Goal: Task Accomplishment & Management: Complete application form

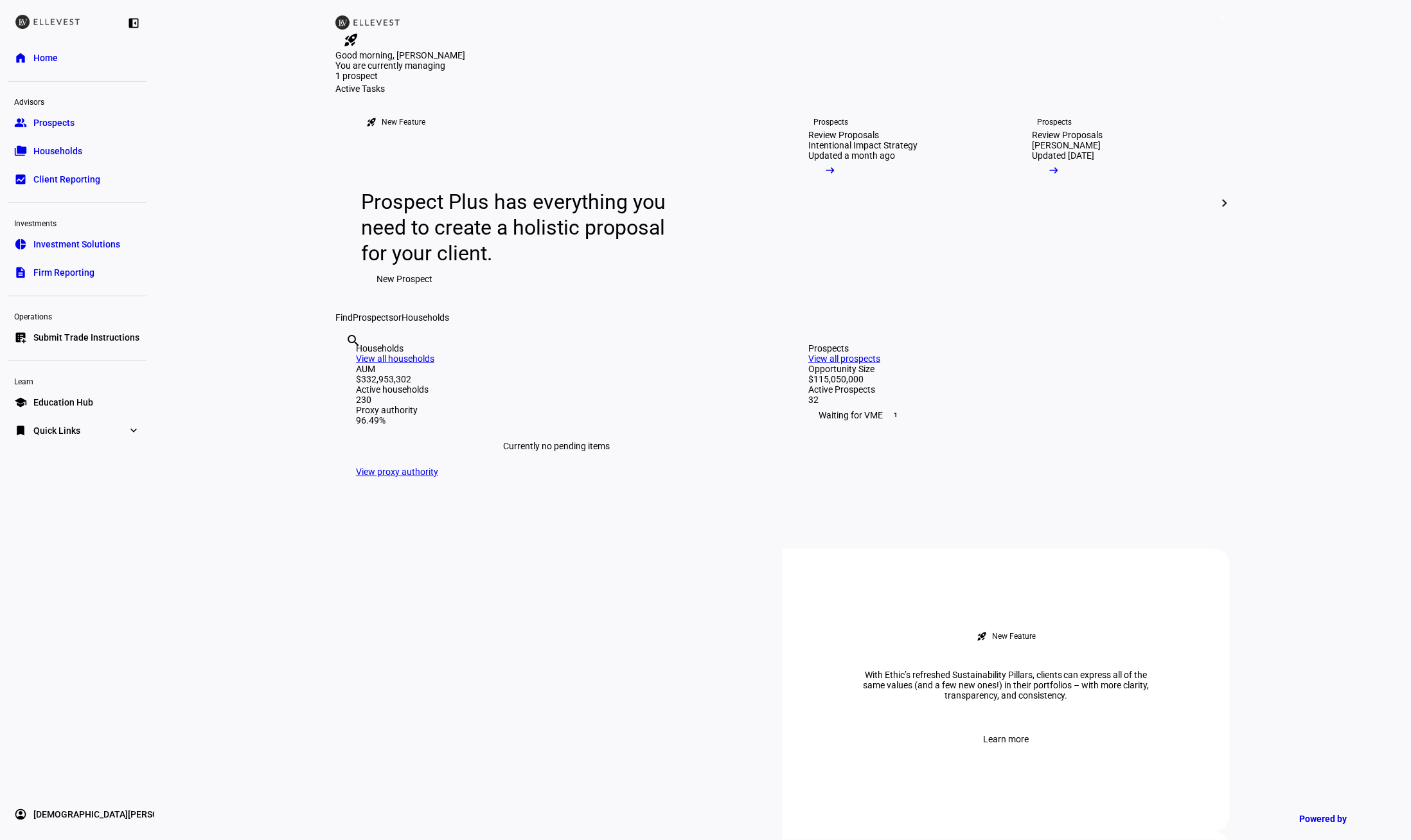
click at [100, 341] on span "Submit Trade Instructions" at bounding box center [87, 337] width 106 height 13
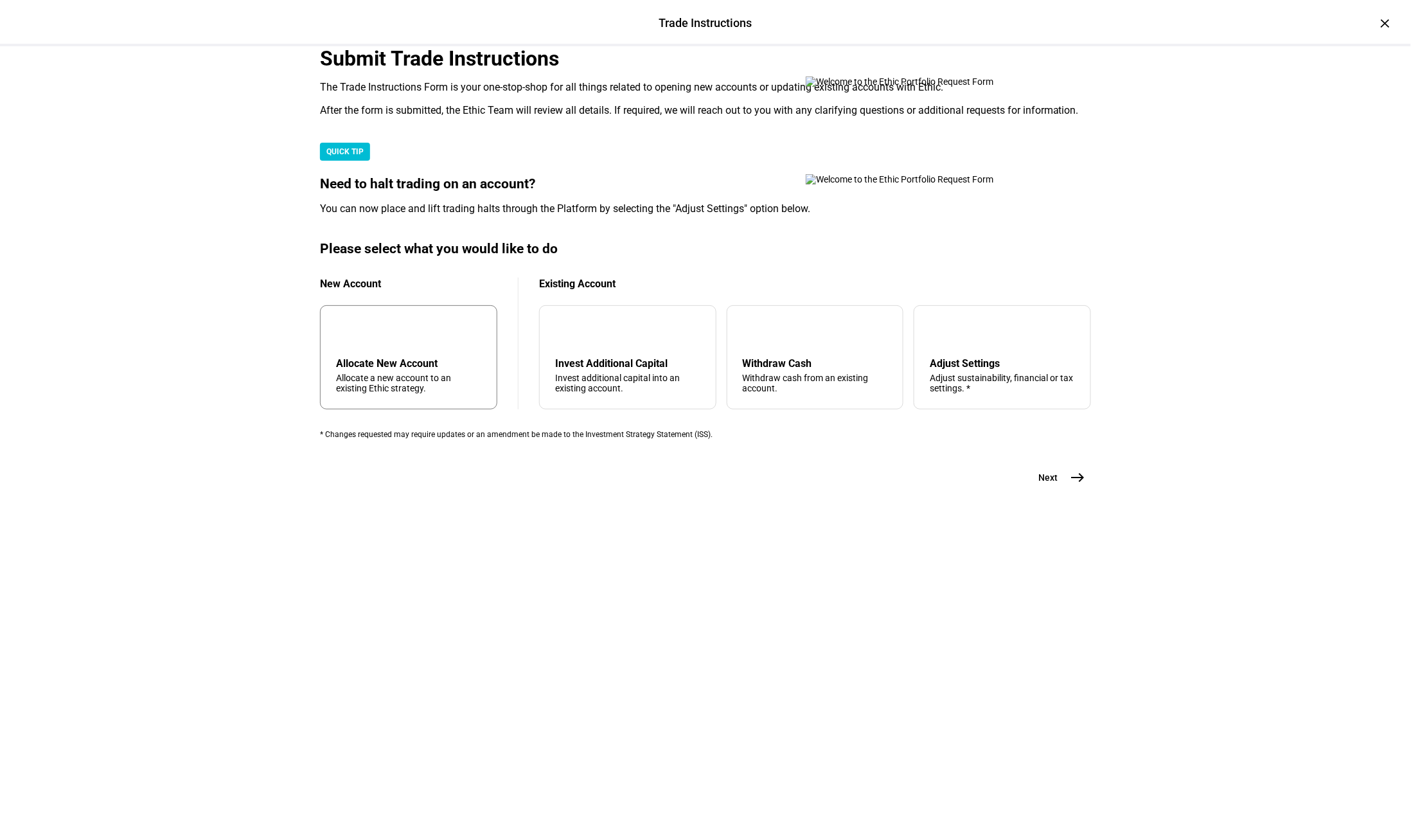
click at [394, 409] on div "add Allocate New Account Allocate a new account to an existing Ethic strategy." at bounding box center [409, 357] width 177 height 104
click at [1058, 490] on button "Next east" at bounding box center [1057, 477] width 68 height 26
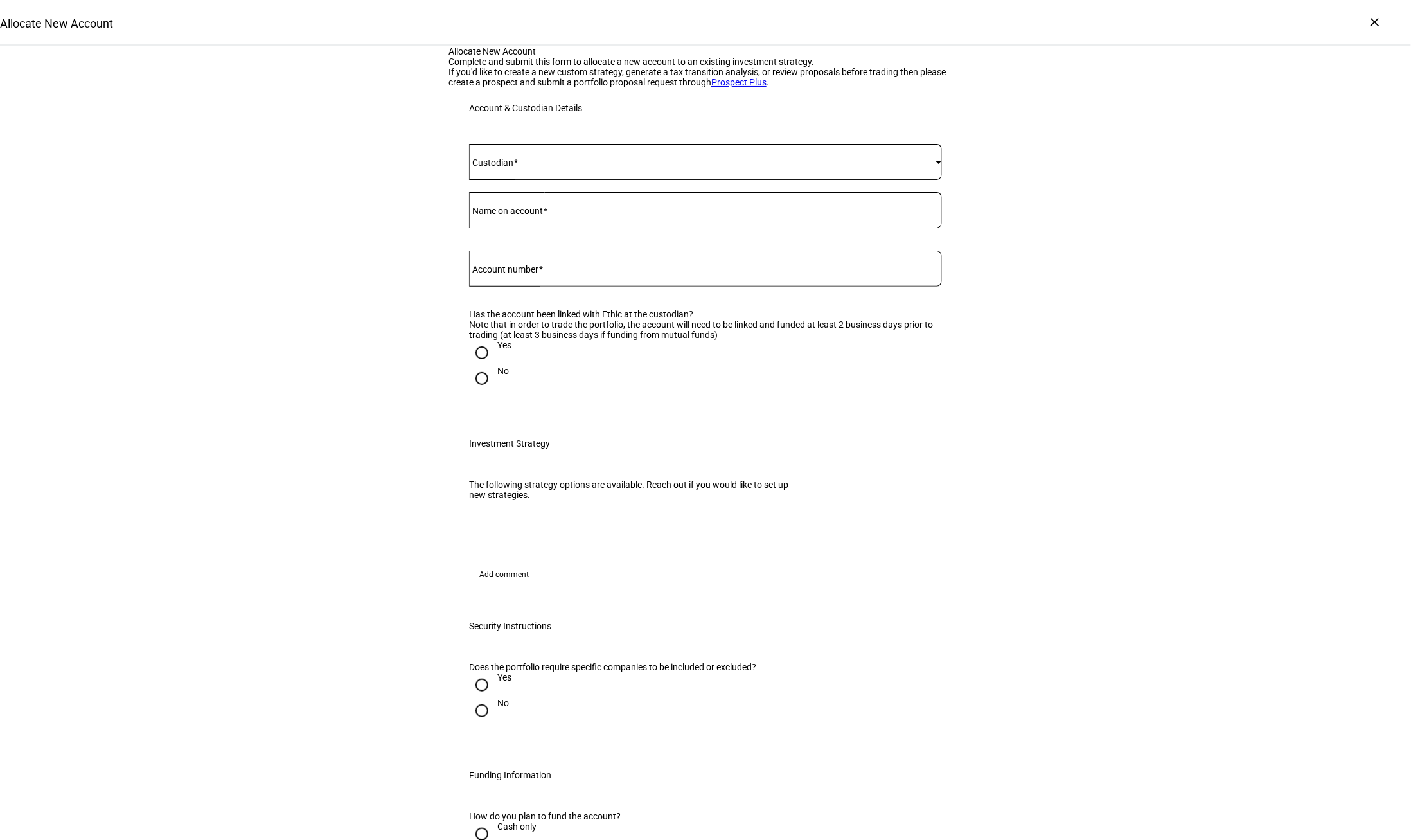
click at [511, 168] on mat-label "Custodian" at bounding box center [493, 162] width 41 height 10
click at [487, 477] on span "[PERSON_NAME]" at bounding box center [515, 481] width 69 height 10
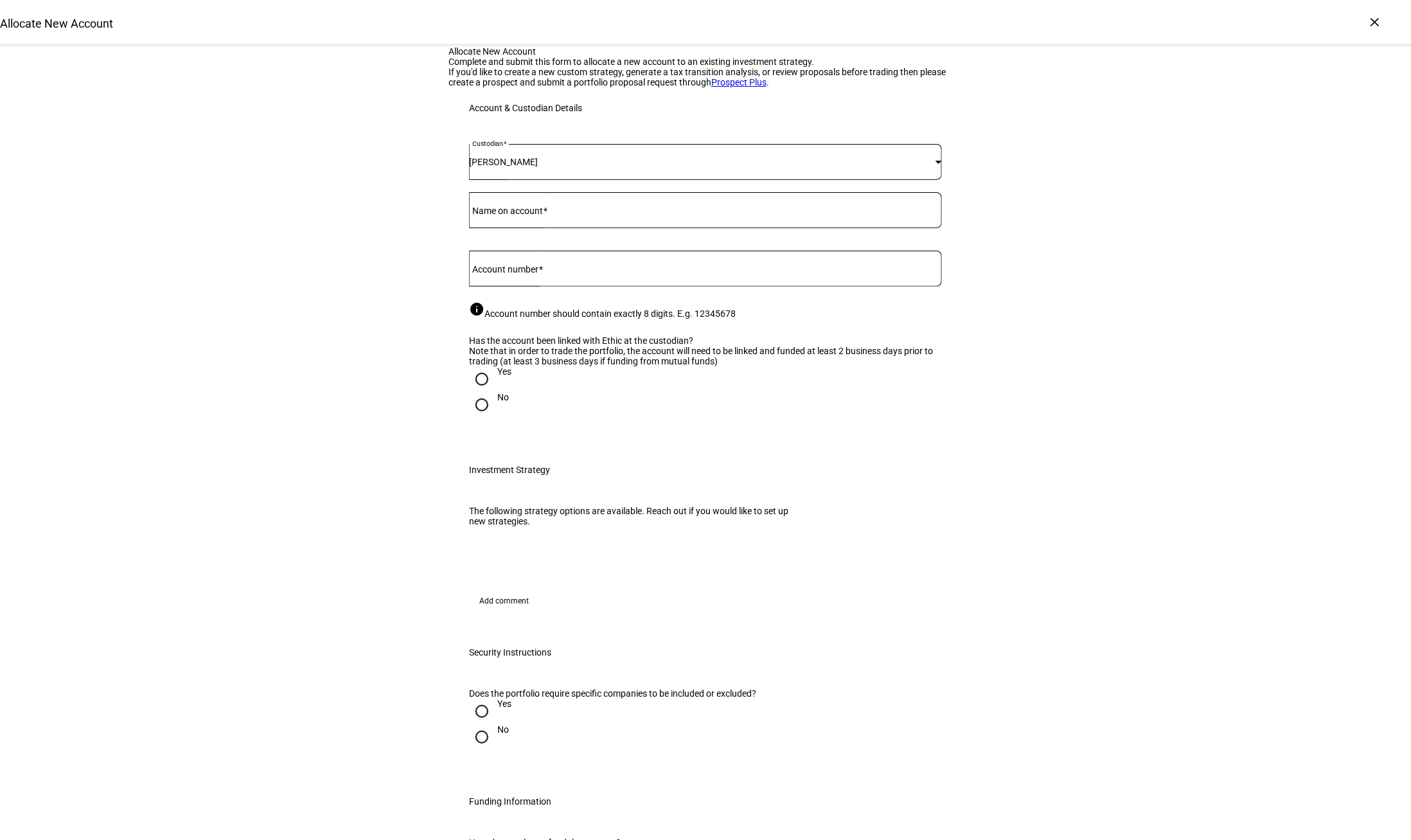
click at [509, 216] on mat-label "Name on account" at bounding box center [508, 210] width 70 height 10
click at [509, 213] on input "Name on account" at bounding box center [705, 207] width 473 height 10
type input "[PERSON_NAME] Rollover IRA"
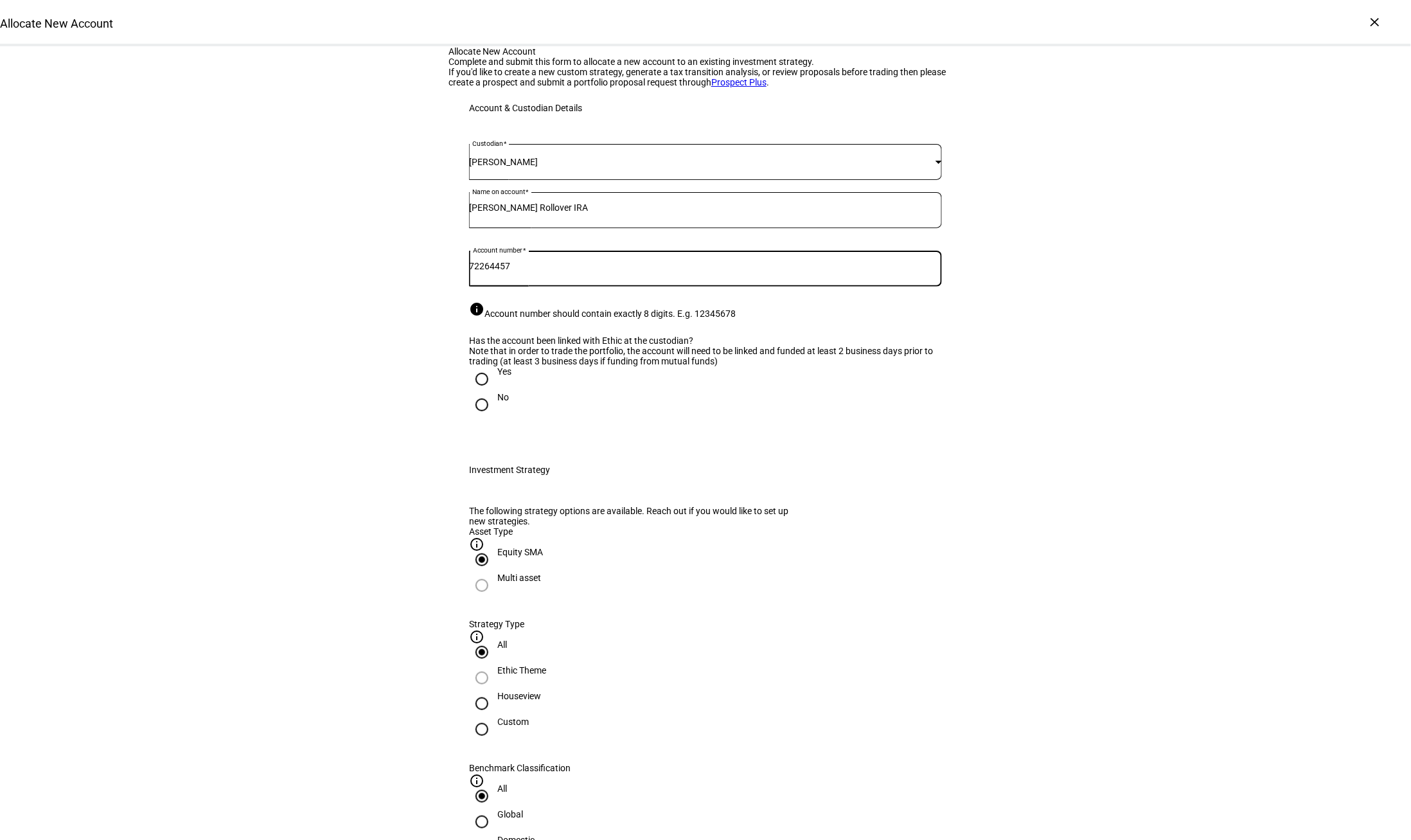
type input "72264457"
click at [480, 392] on input "Yes" at bounding box center [482, 379] width 26 height 26
radio input "true"
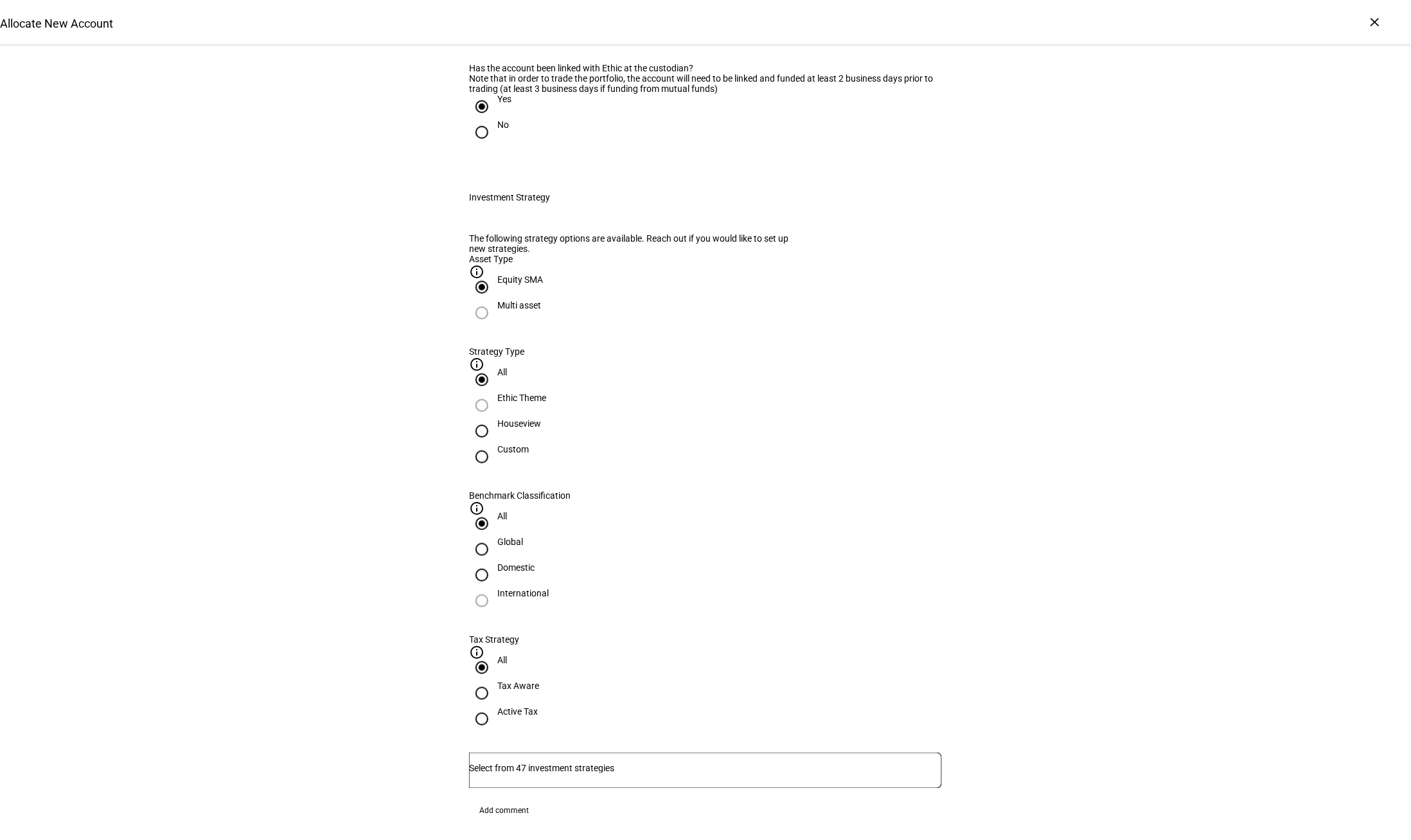
scroll to position [336, 0]
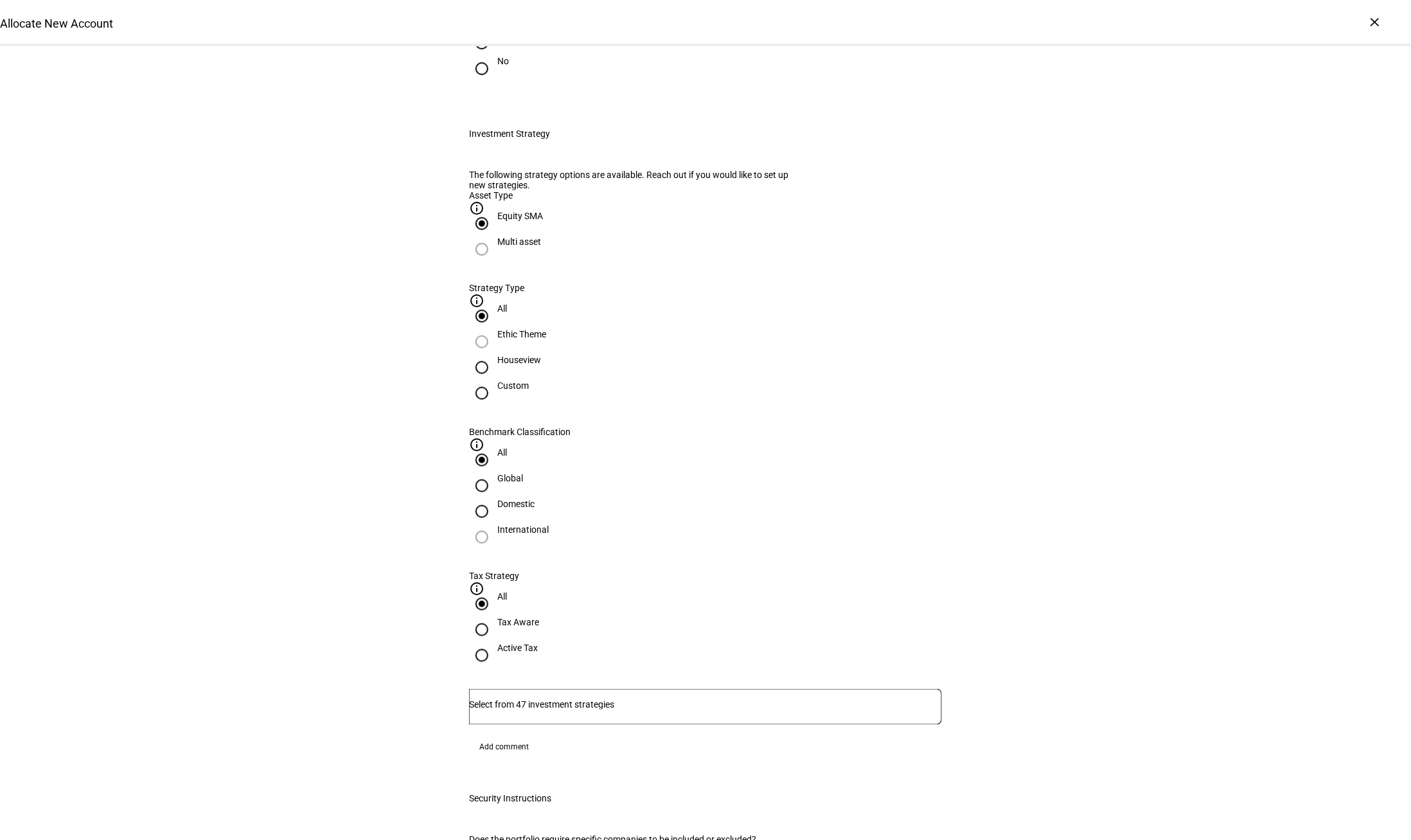
click at [498, 383] on div at bounding box center [482, 367] width 31 height 31
radio input "false"
radio input "true"
click at [806, 699] on input "Number" at bounding box center [705, 704] width 473 height 10
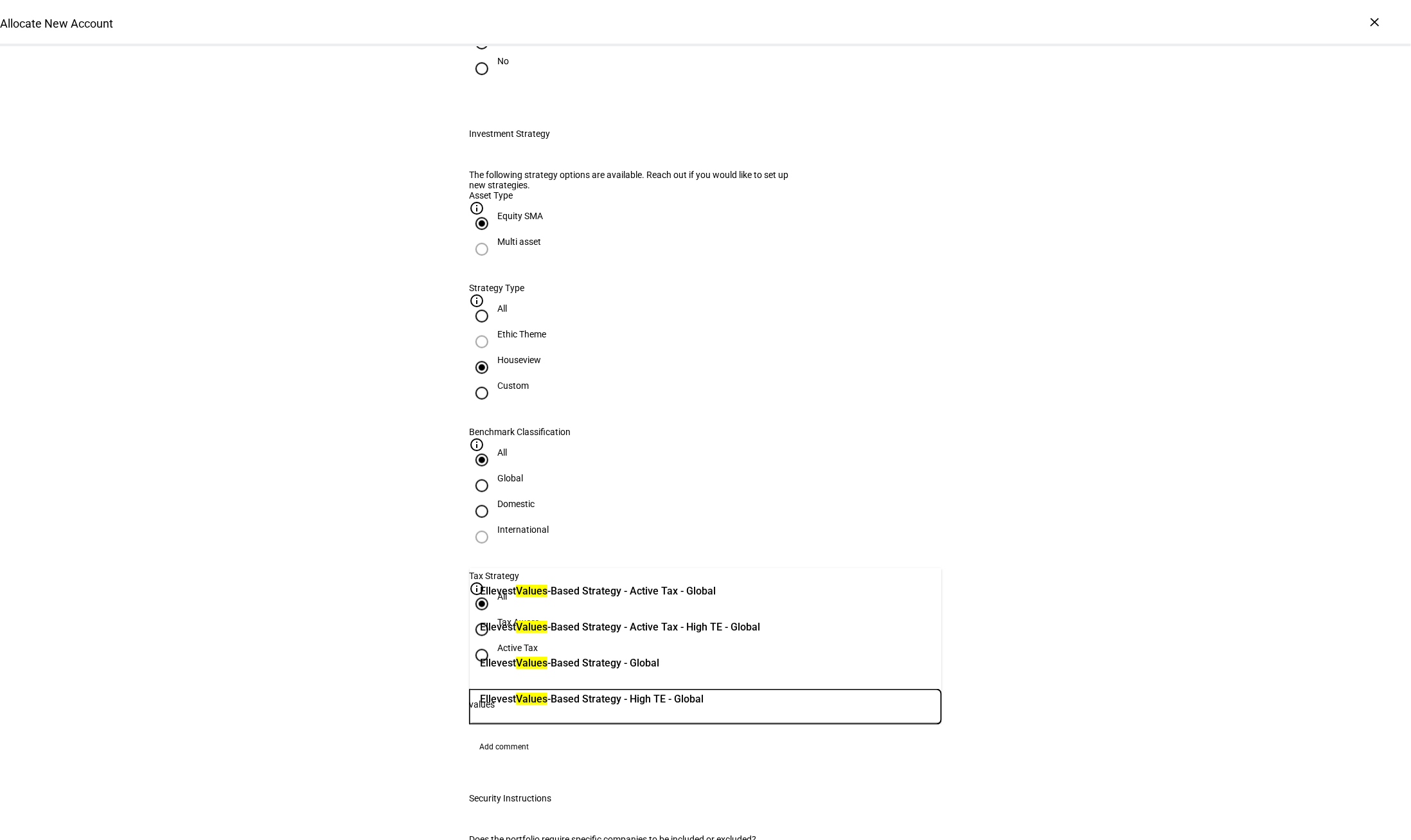
type input "values"
click at [659, 658] on span "Ellevest Values -Based Strategy - Global" at bounding box center [570, 663] width 180 height 15
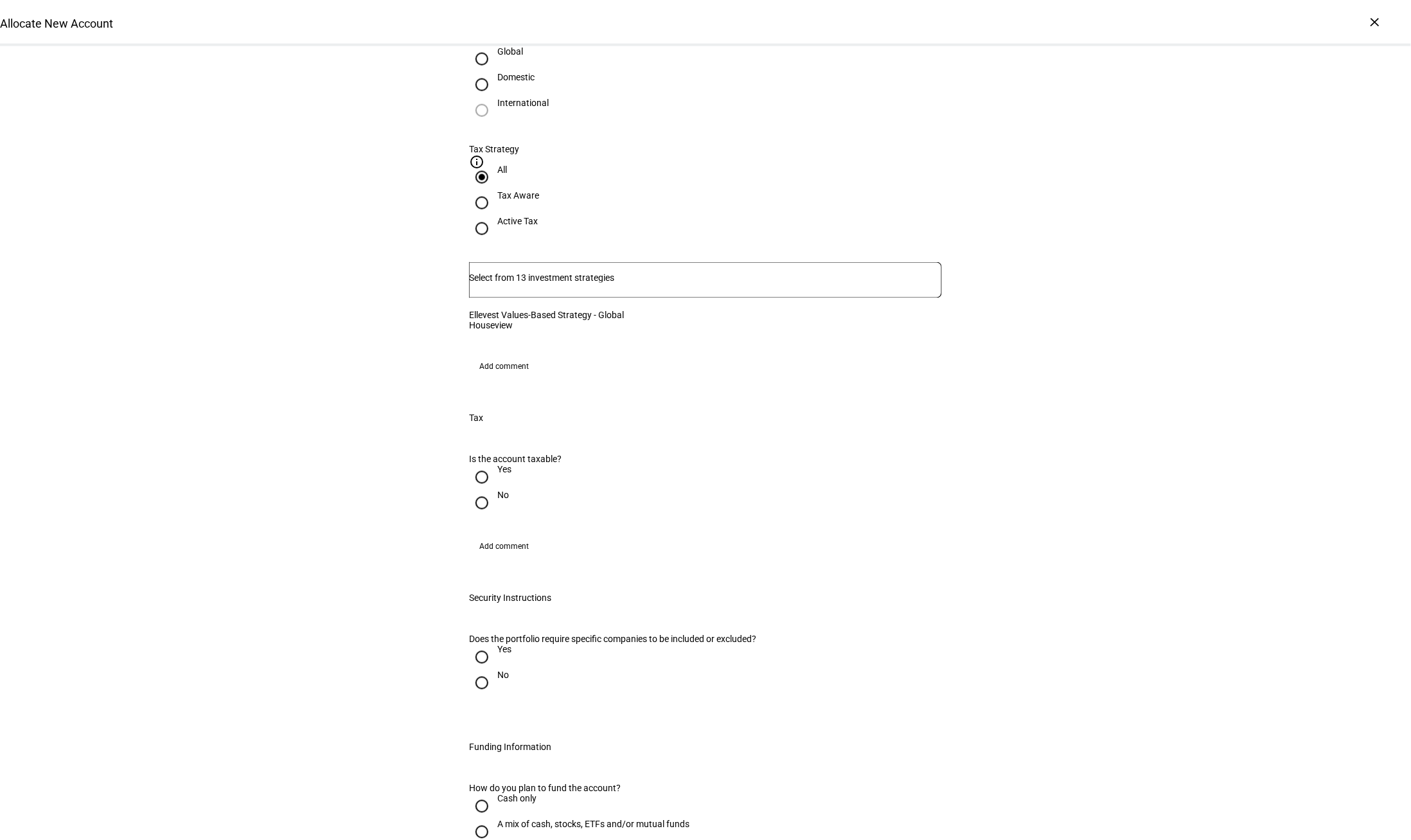
scroll to position [769, 0]
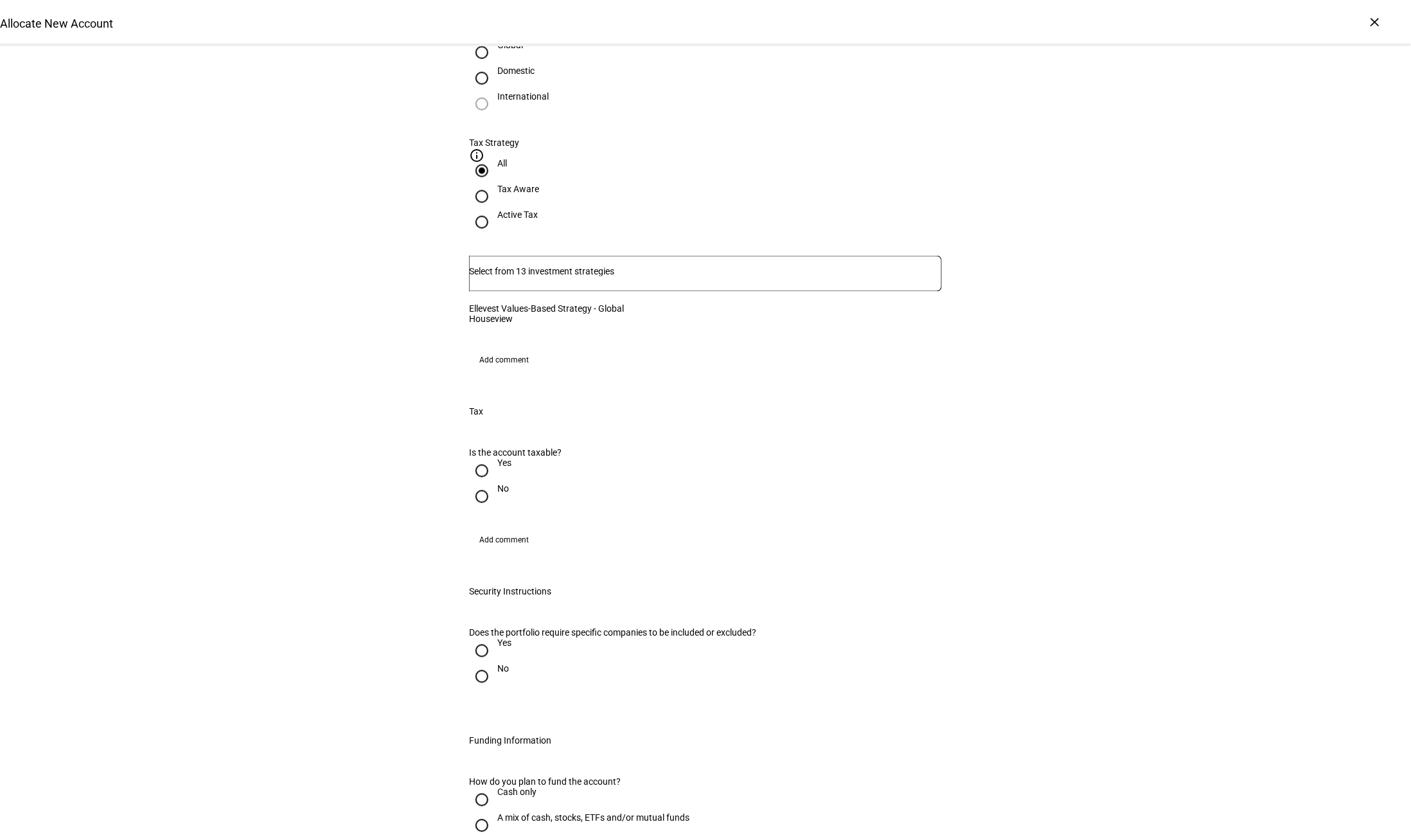
click at [480, 493] on input "No" at bounding box center [482, 497] width 26 height 26
radio input "true"
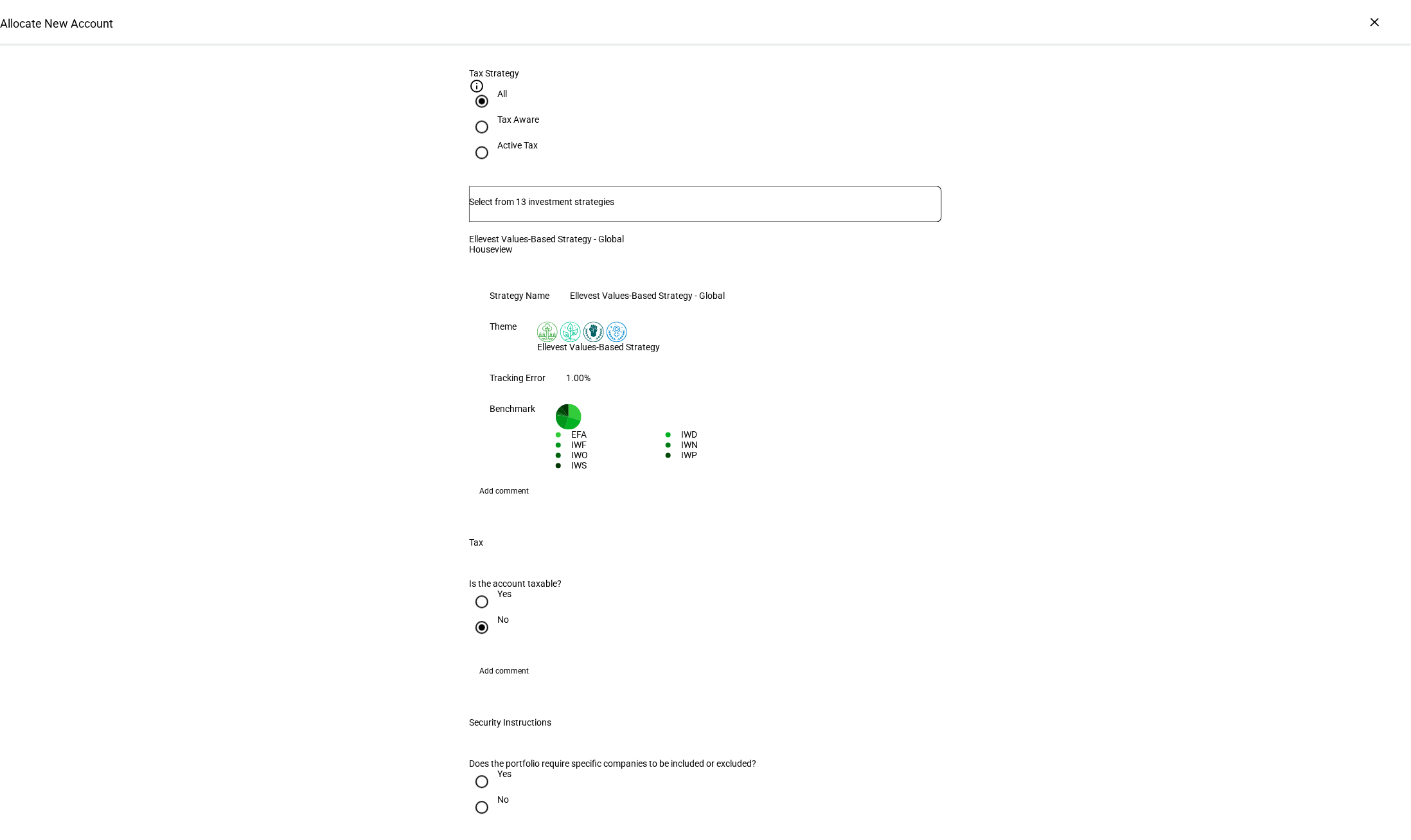
scroll to position [839, 0]
click at [485, 794] on input "No" at bounding box center [482, 807] width 26 height 26
radio input "true"
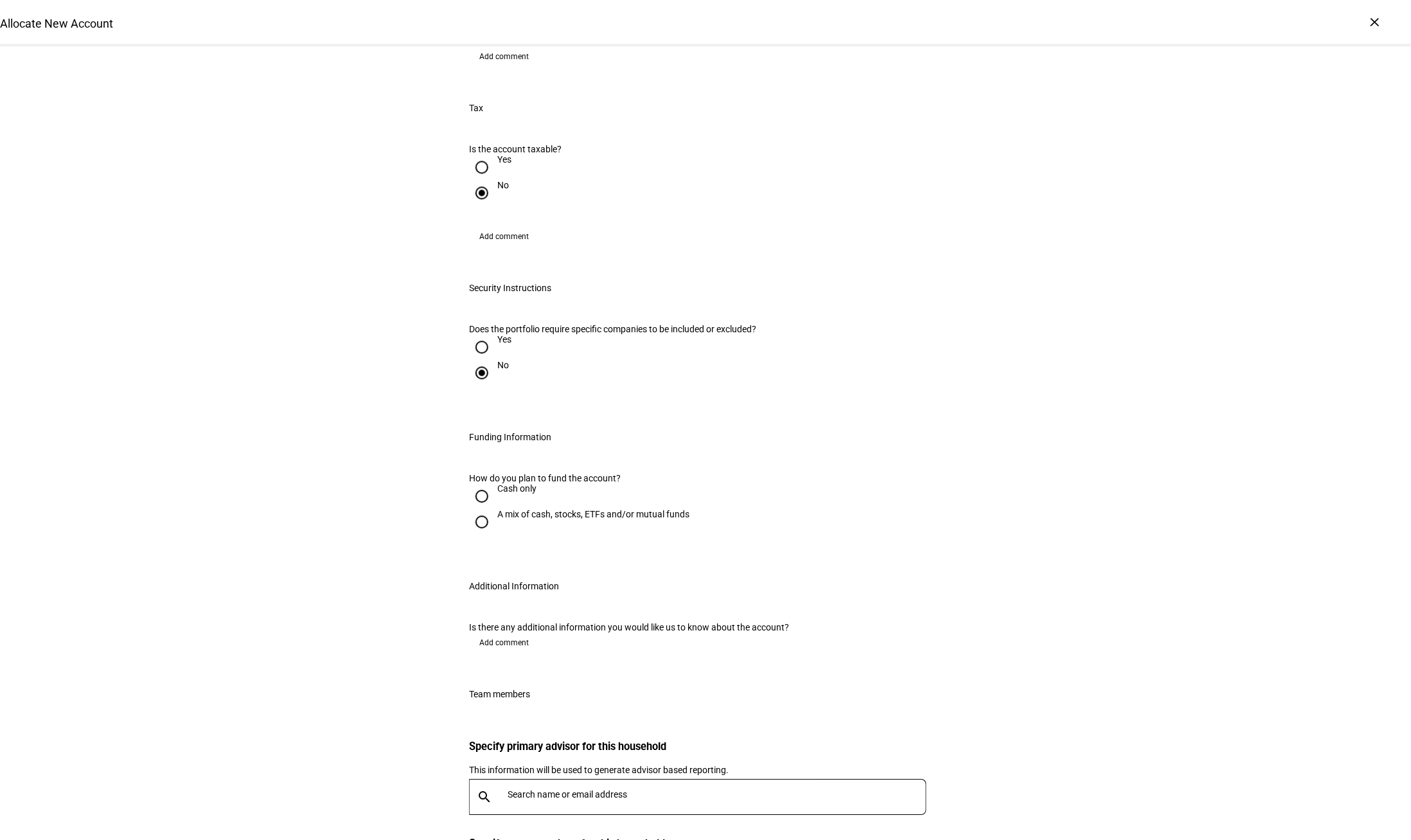
scroll to position [1470, 0]
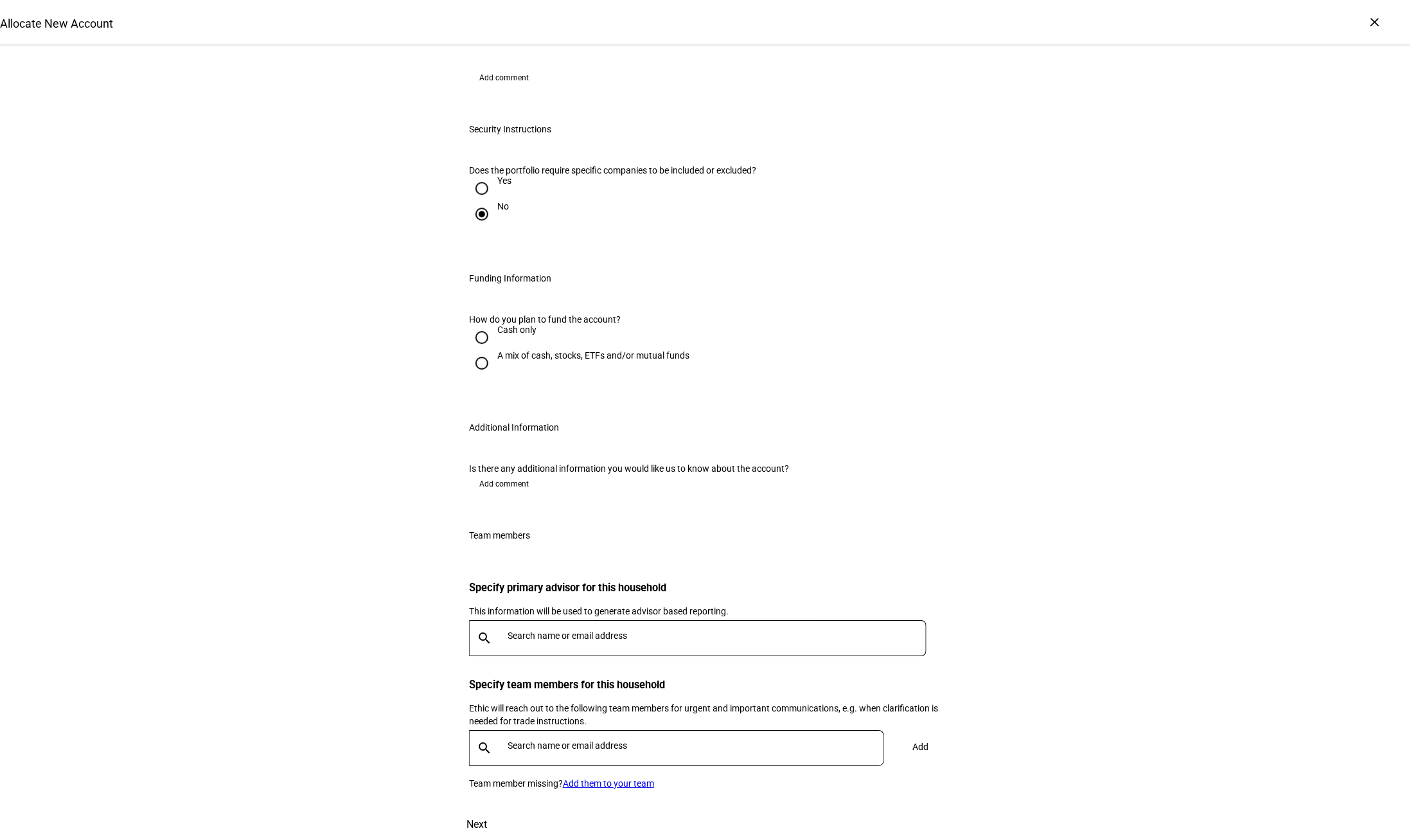
click at [490, 350] on input "A mix of cash, stocks, ETFs and/or mutual funds" at bounding box center [482, 363] width 26 height 26
radio input "true"
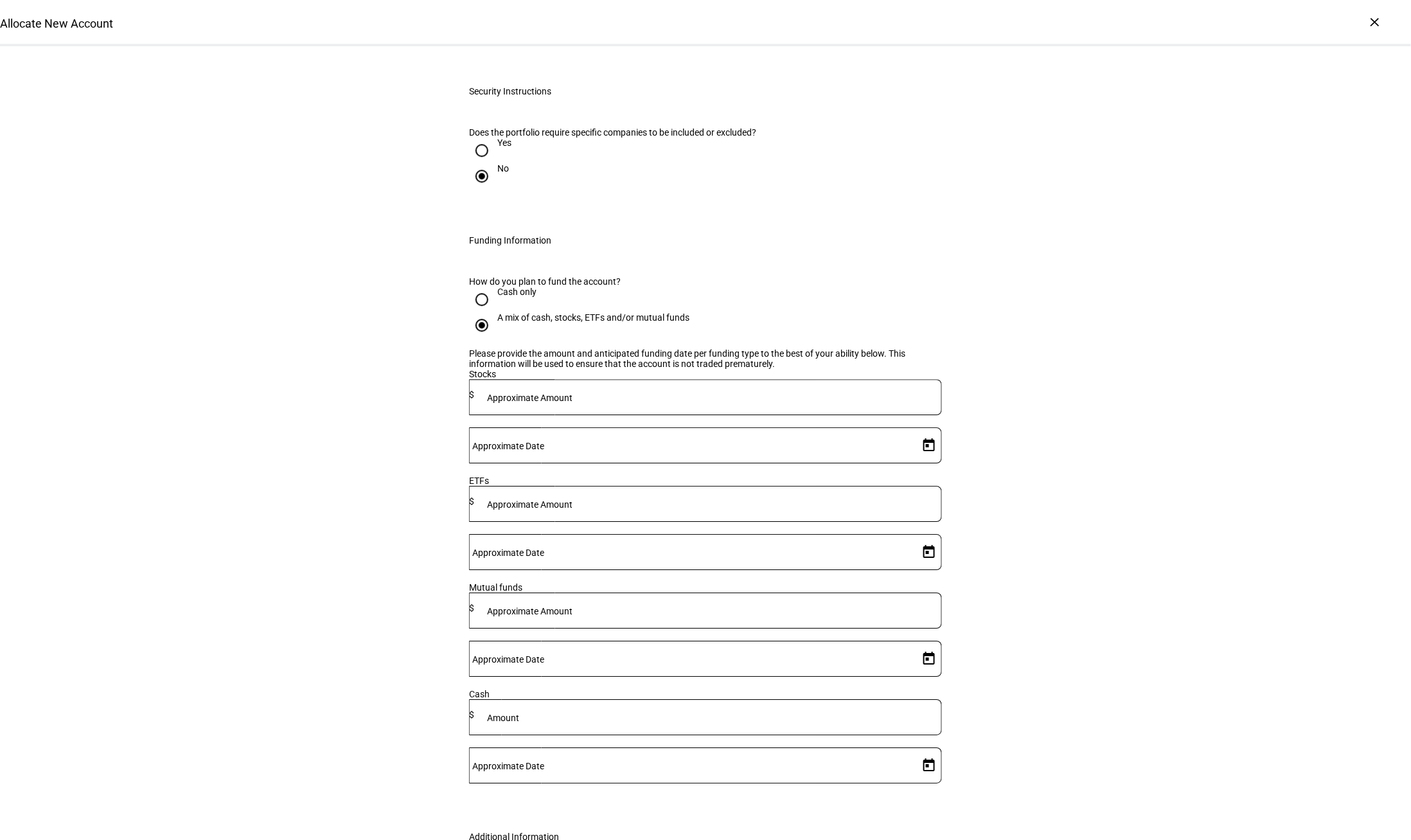
click at [572, 393] on mat-label "Approximate Amount" at bounding box center [529, 398] width 85 height 10
type input "340,000"
click at [919, 430] on span "Open calendar" at bounding box center [929, 445] width 31 height 31
click at [903, 517] on span "14" at bounding box center [900, 516] width 23 height 23
type input "[DATE]"
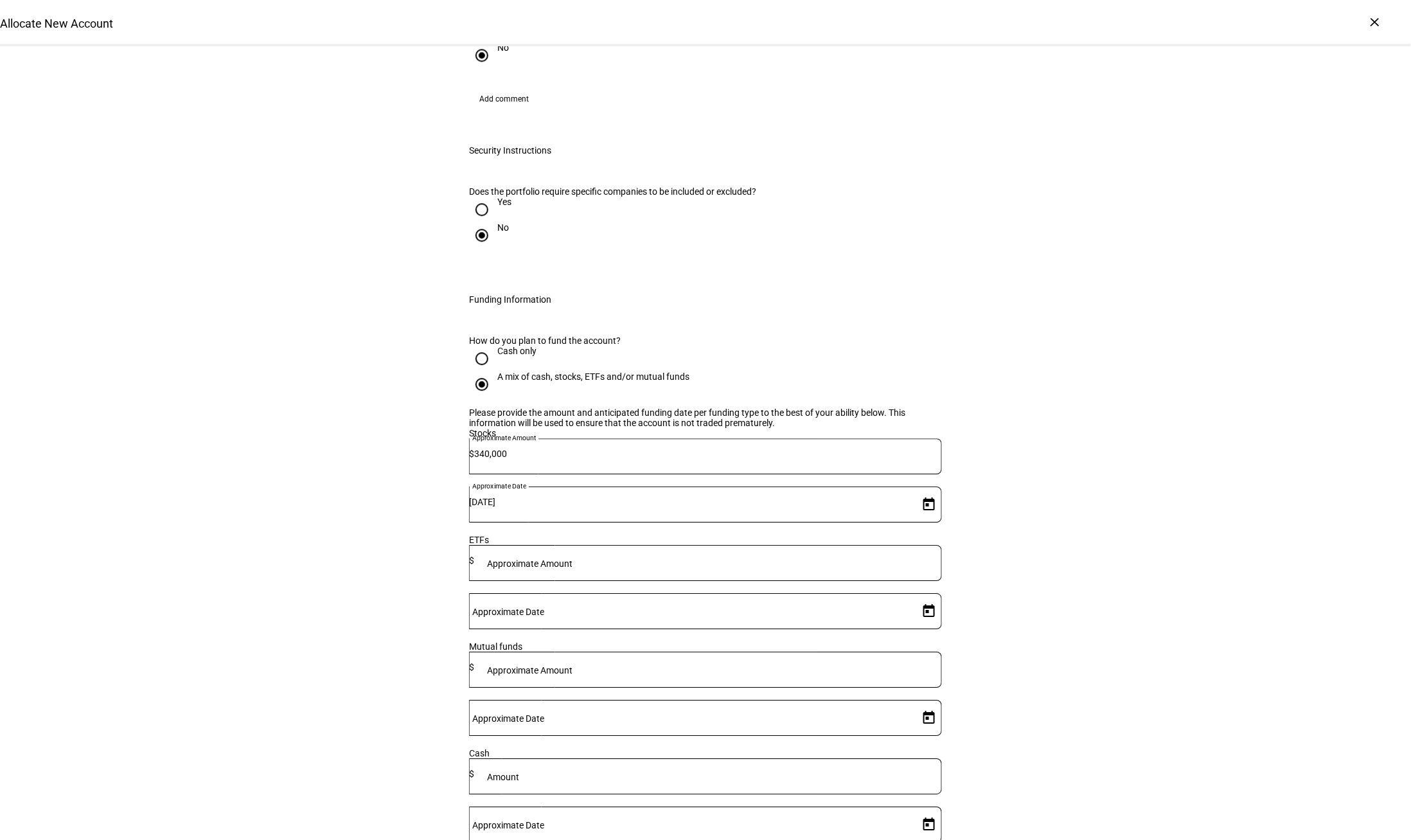
type textarea "Please rebalance existing positions into Houseview Values Based - No Tax AND ra…"
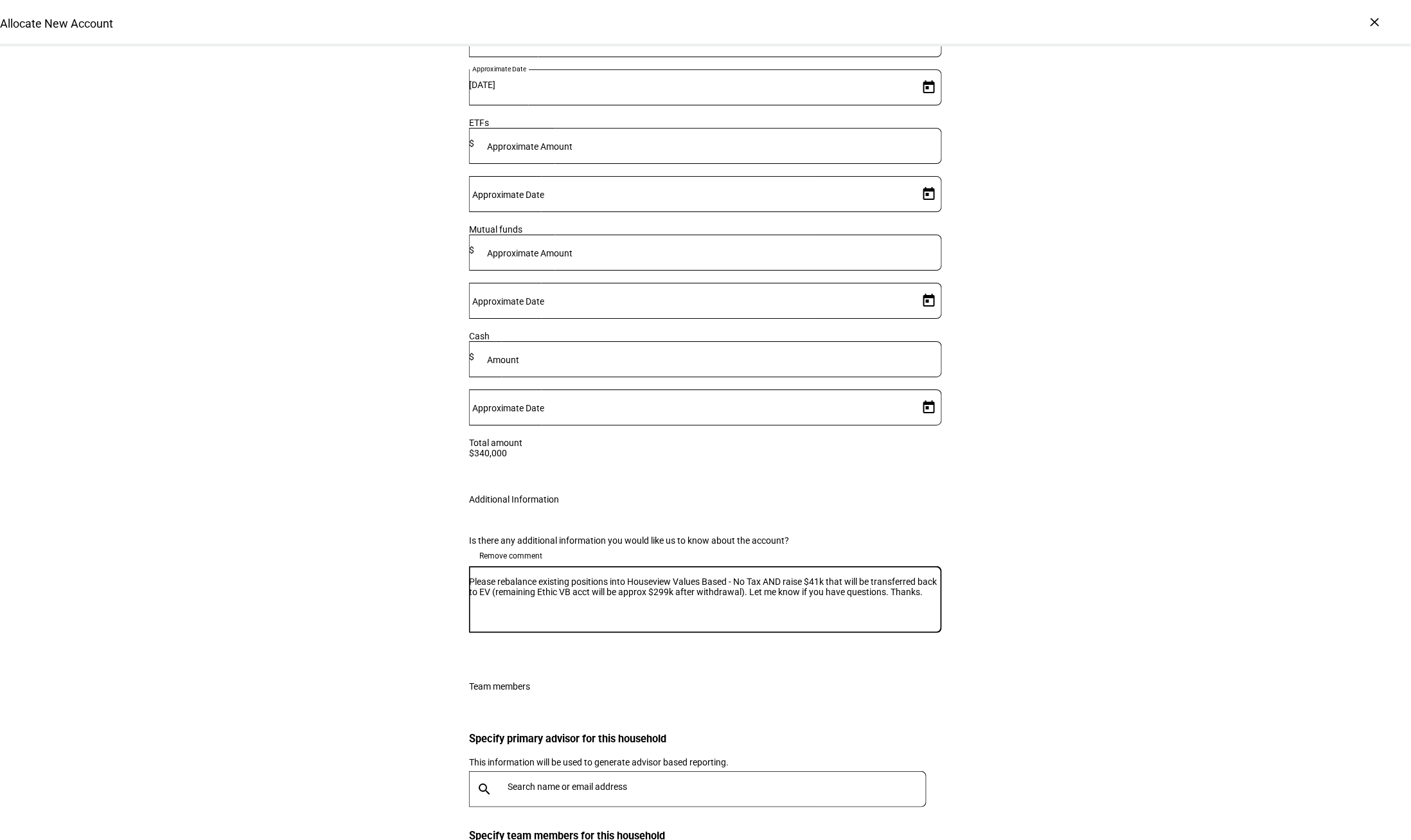
scroll to position [1852, 0]
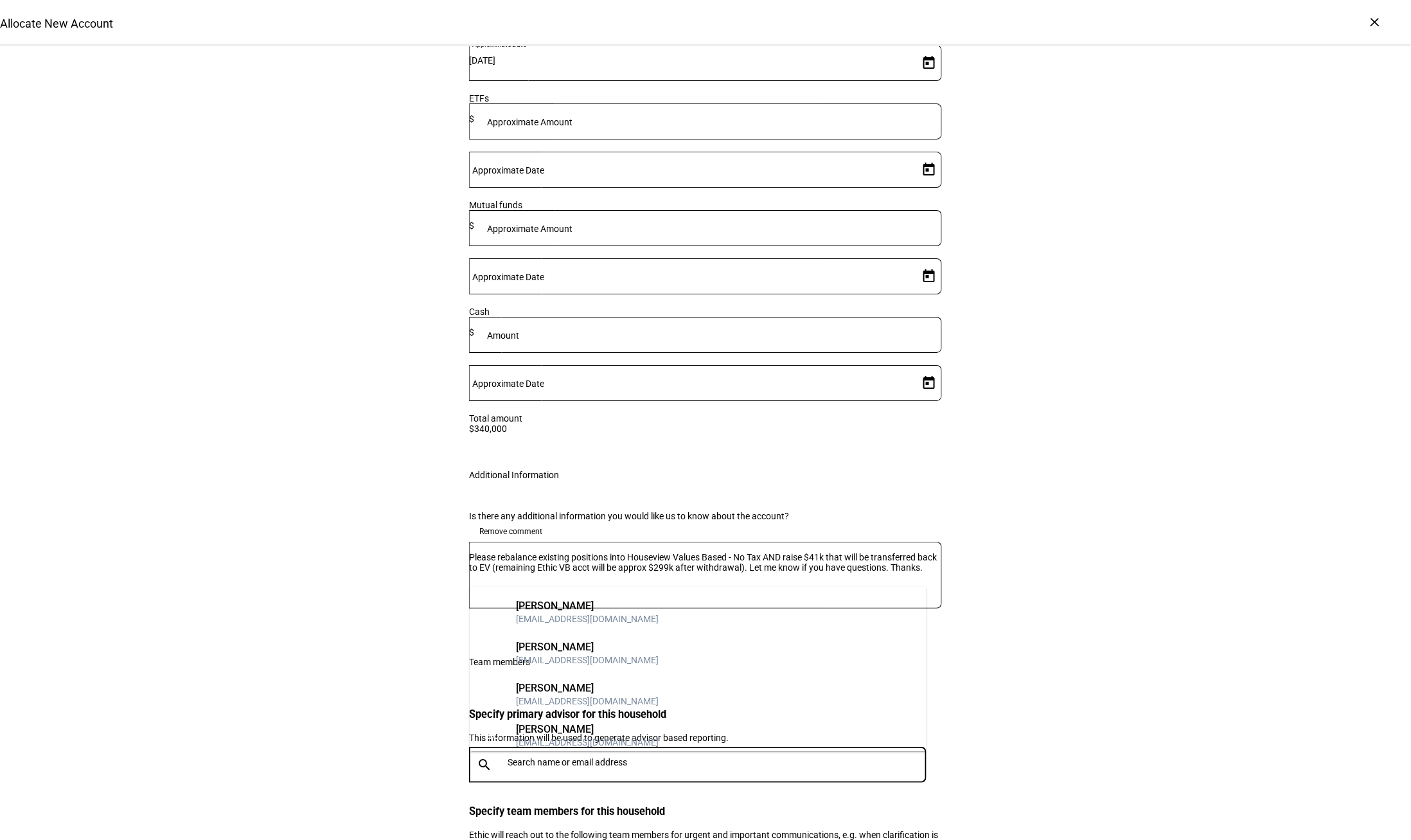
click at [605, 757] on input "text" at bounding box center [720, 762] width 424 height 10
type input "vient"
click at [581, 612] on div "[EMAIL_ADDRESS][DOMAIN_NAME]" at bounding box center [587, 619] width 143 height 13
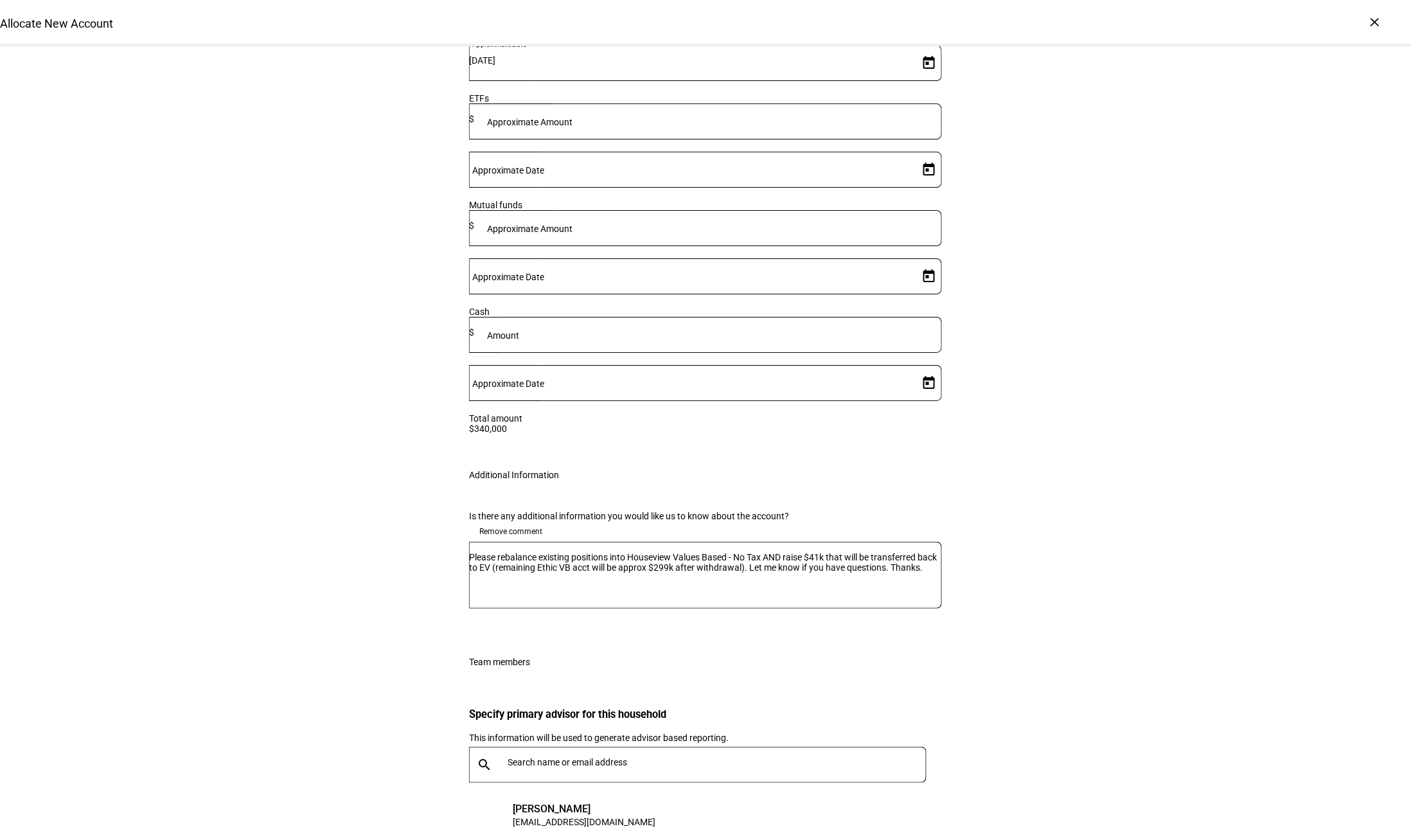
type input "kgood"
click at [545, 762] on div "[DEMOGRAPHIC_DATA][PERSON_NAME]" at bounding box center [609, 766] width 185 height 13
drag, startPoint x: 944, startPoint y: 728, endPoint x: 903, endPoint y: 728, distance: 41.0
click at [944, 728] on div "Specify primary advisor for this household This information will be used to gen…" at bounding box center [706, 839] width 514 height 315
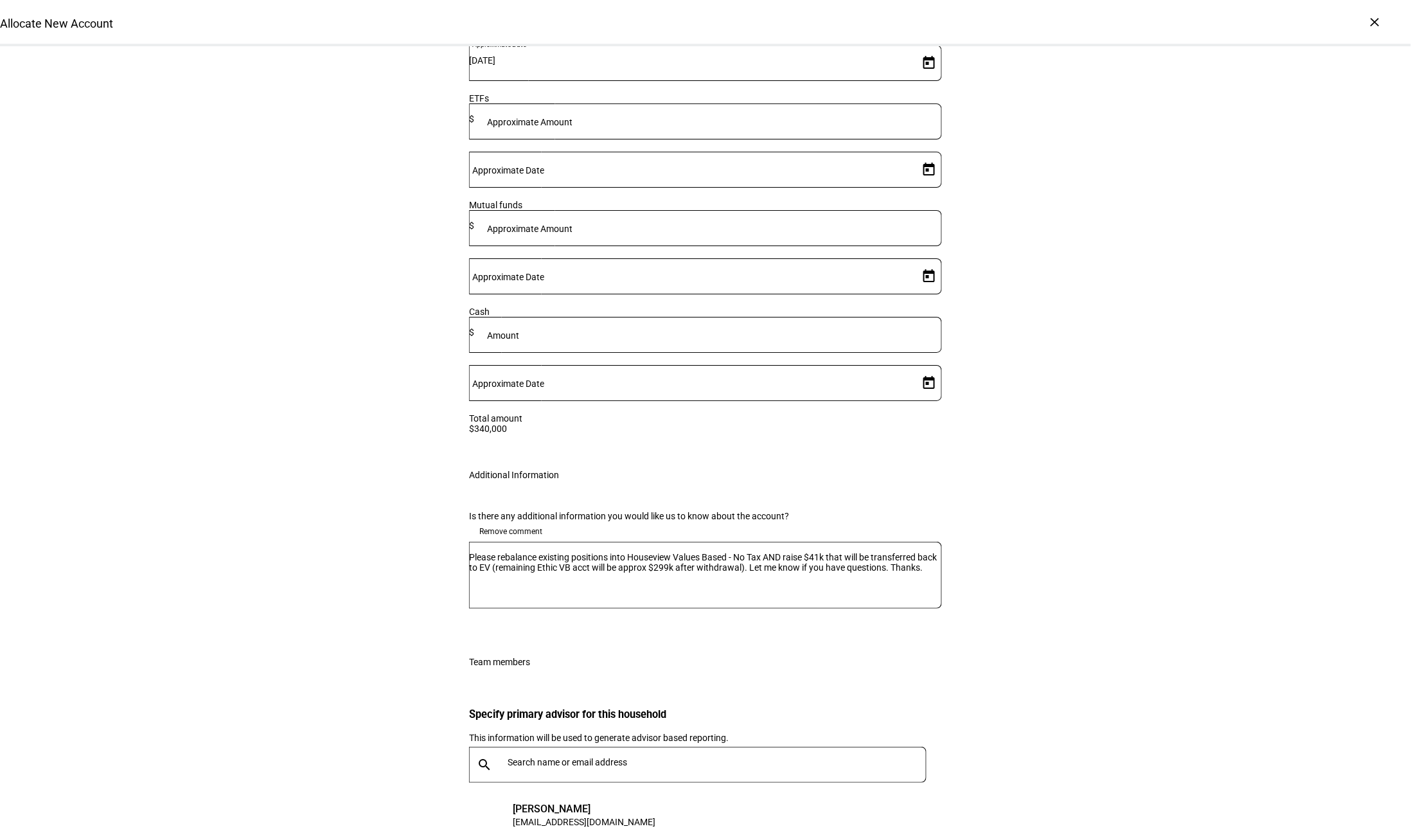
type input "ankur"
click at [686, 760] on mat-option "AP [PERSON_NAME] [EMAIL_ADDRESS][DOMAIN_NAME]" at bounding box center [676, 772] width 414 height 41
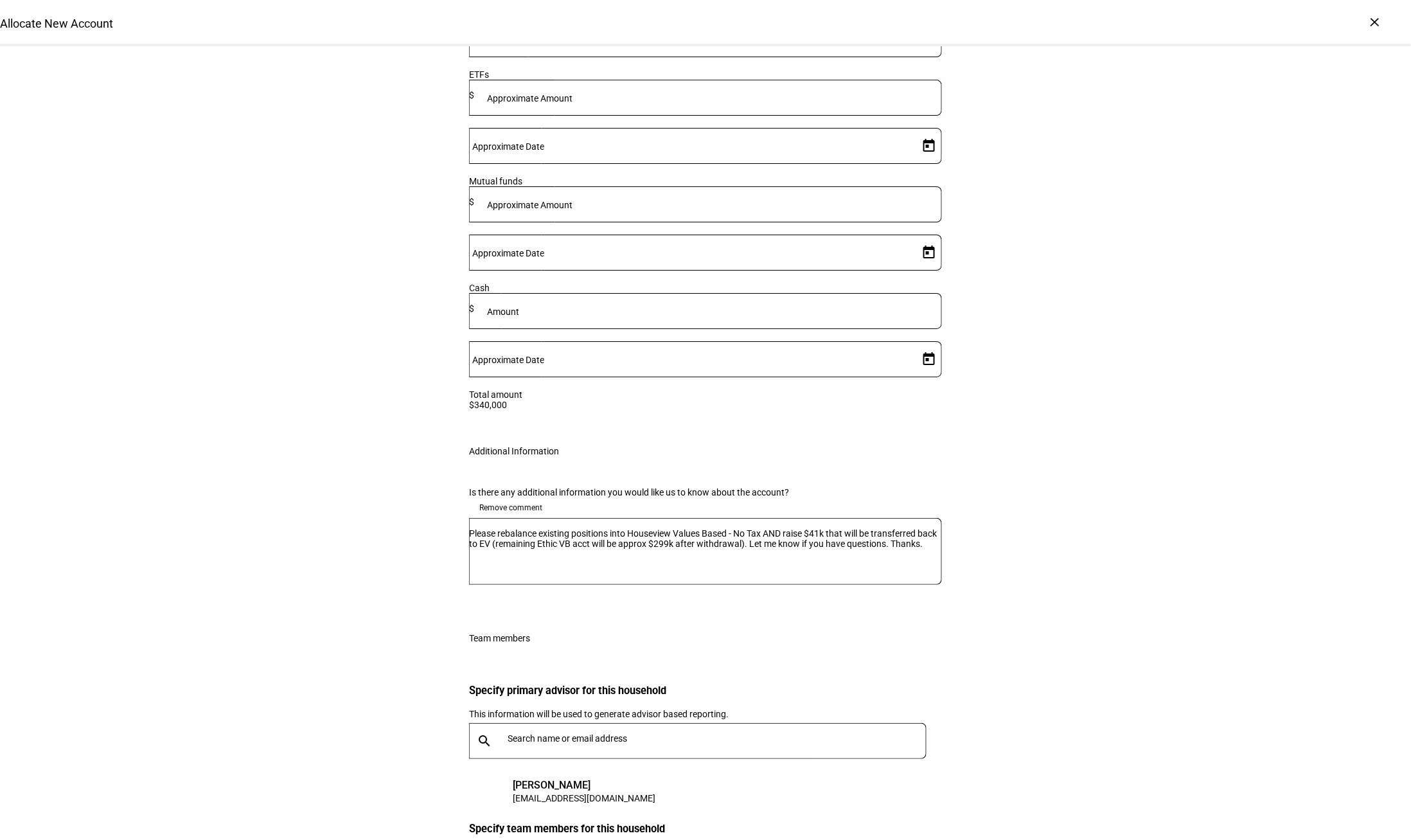
scroll to position [1976, 0]
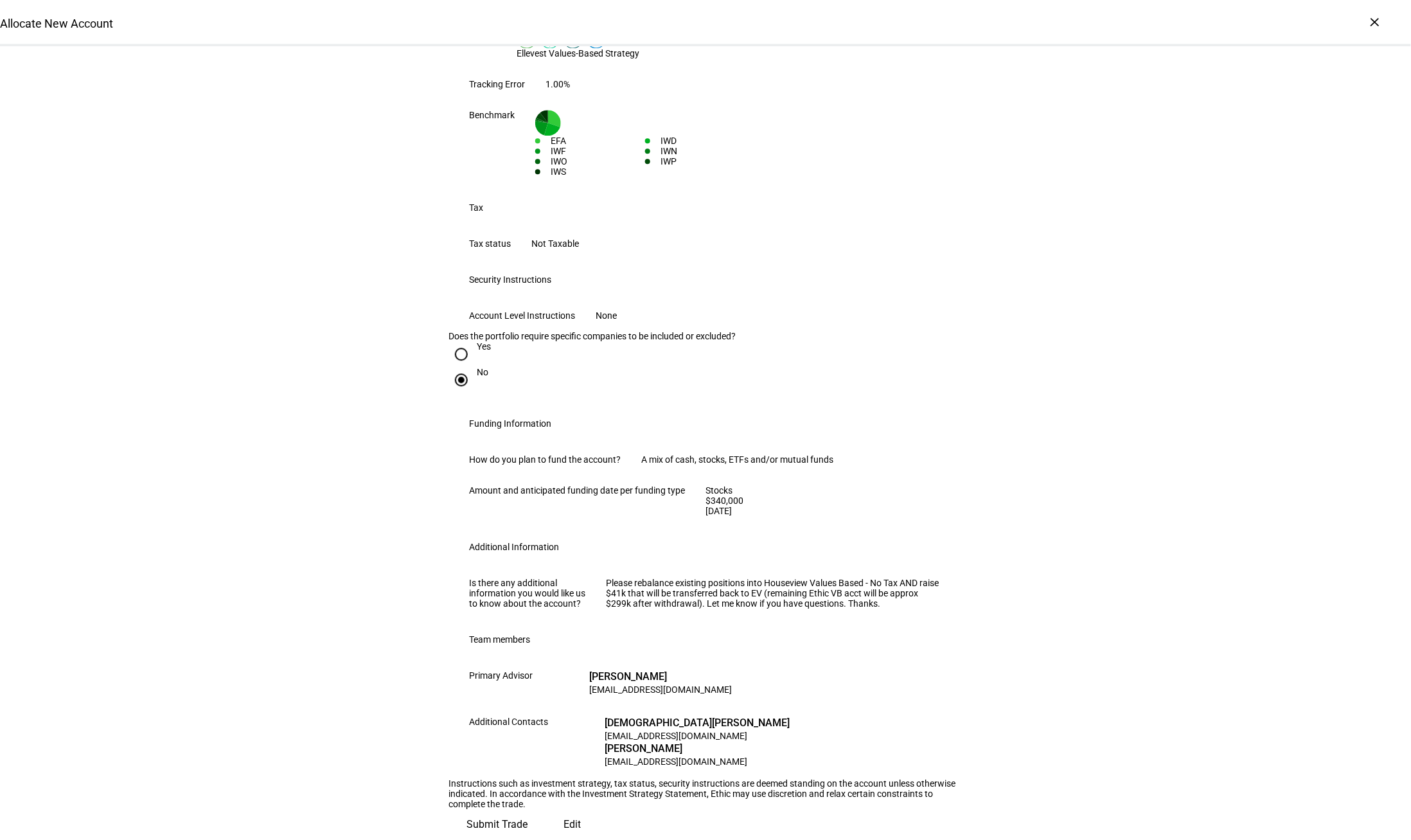
scroll to position [0, 0]
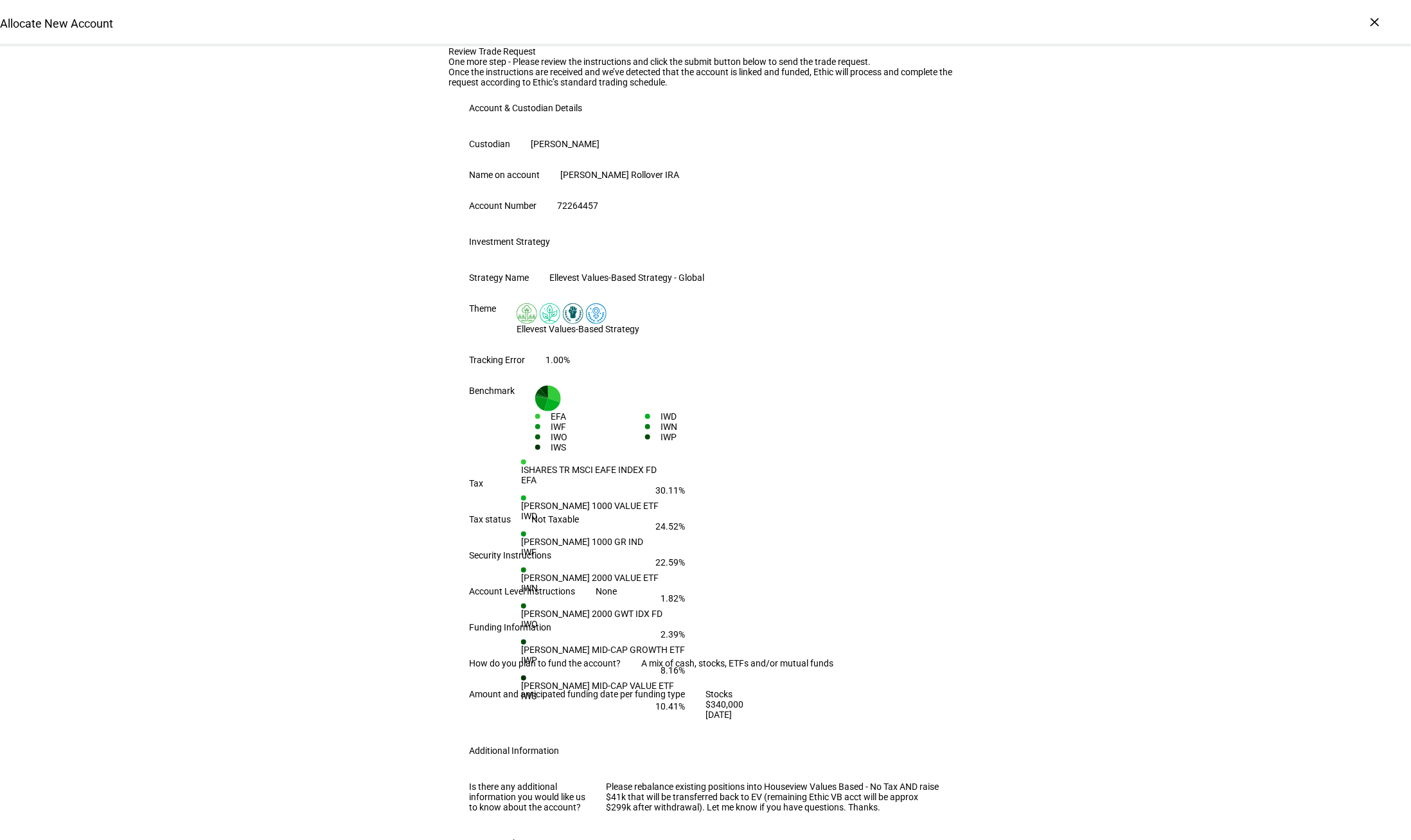
click at [1021, 640] on div "Review Trade Request One more step - Please review the instructions and click t…" at bounding box center [705, 544] width 1411 height 997
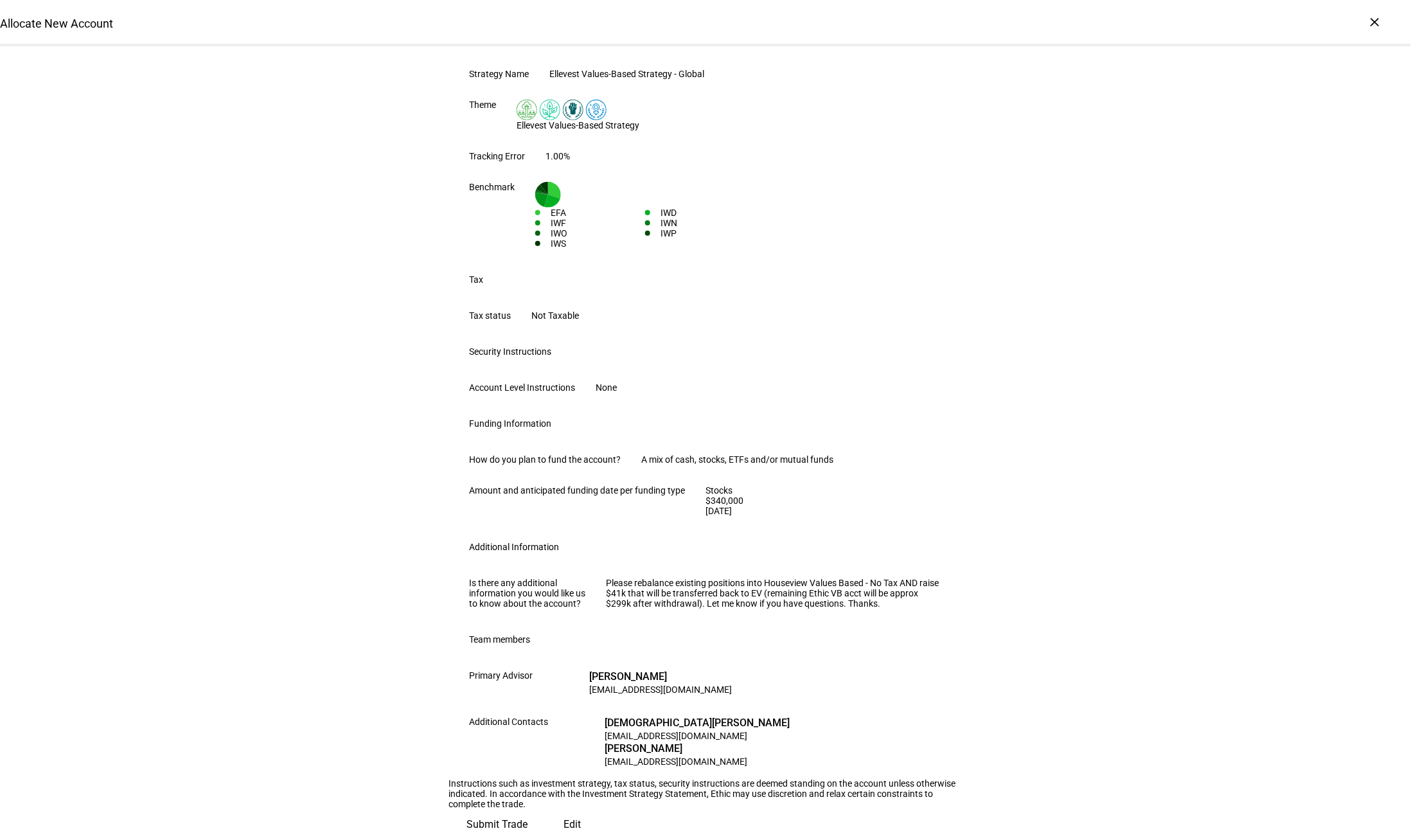
scroll to position [602, 0]
click at [528, 809] on span "Submit Trade" at bounding box center [497, 824] width 61 height 31
